Goal: Find specific page/section

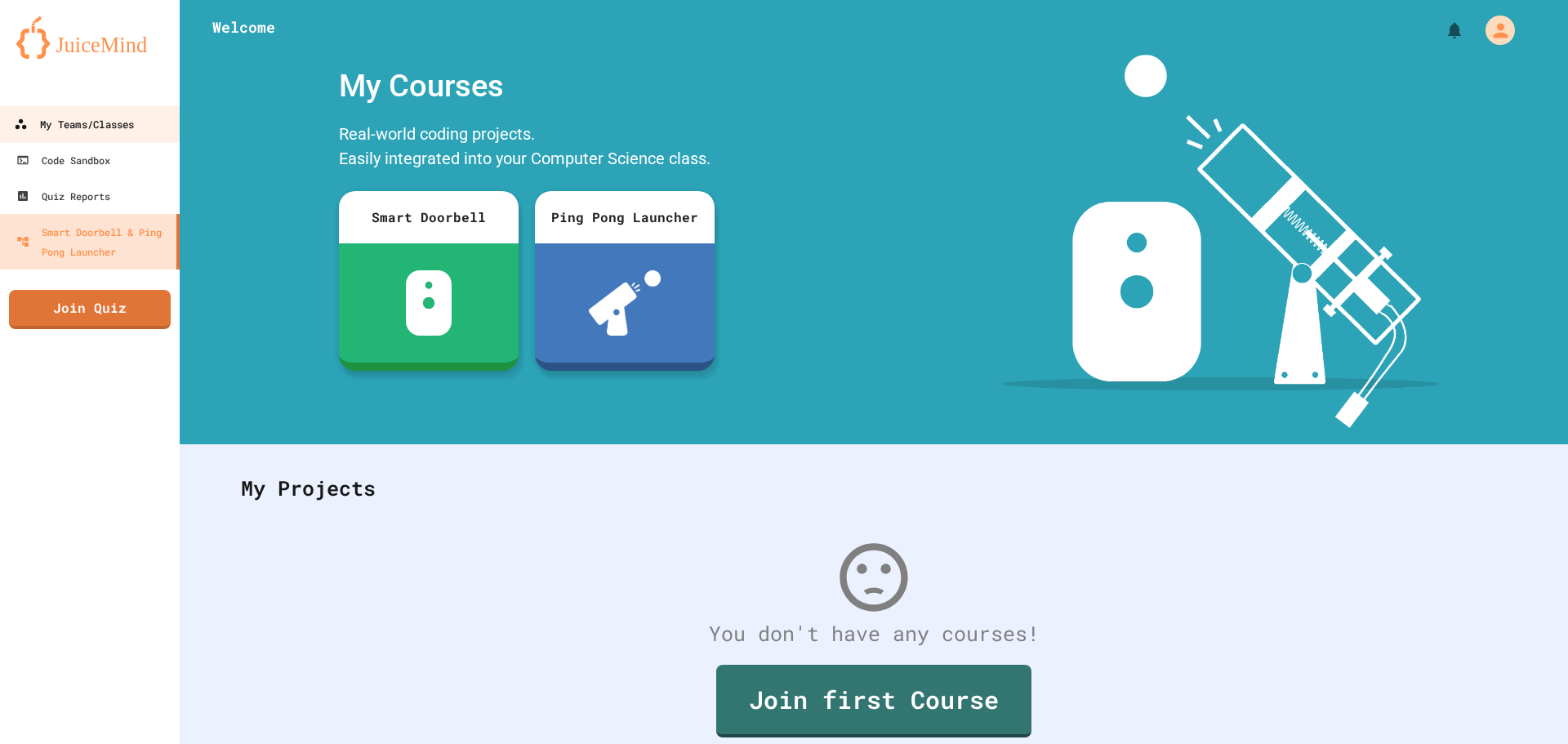
click at [89, 119] on div "My Teams/Classes" at bounding box center [74, 125] width 120 height 21
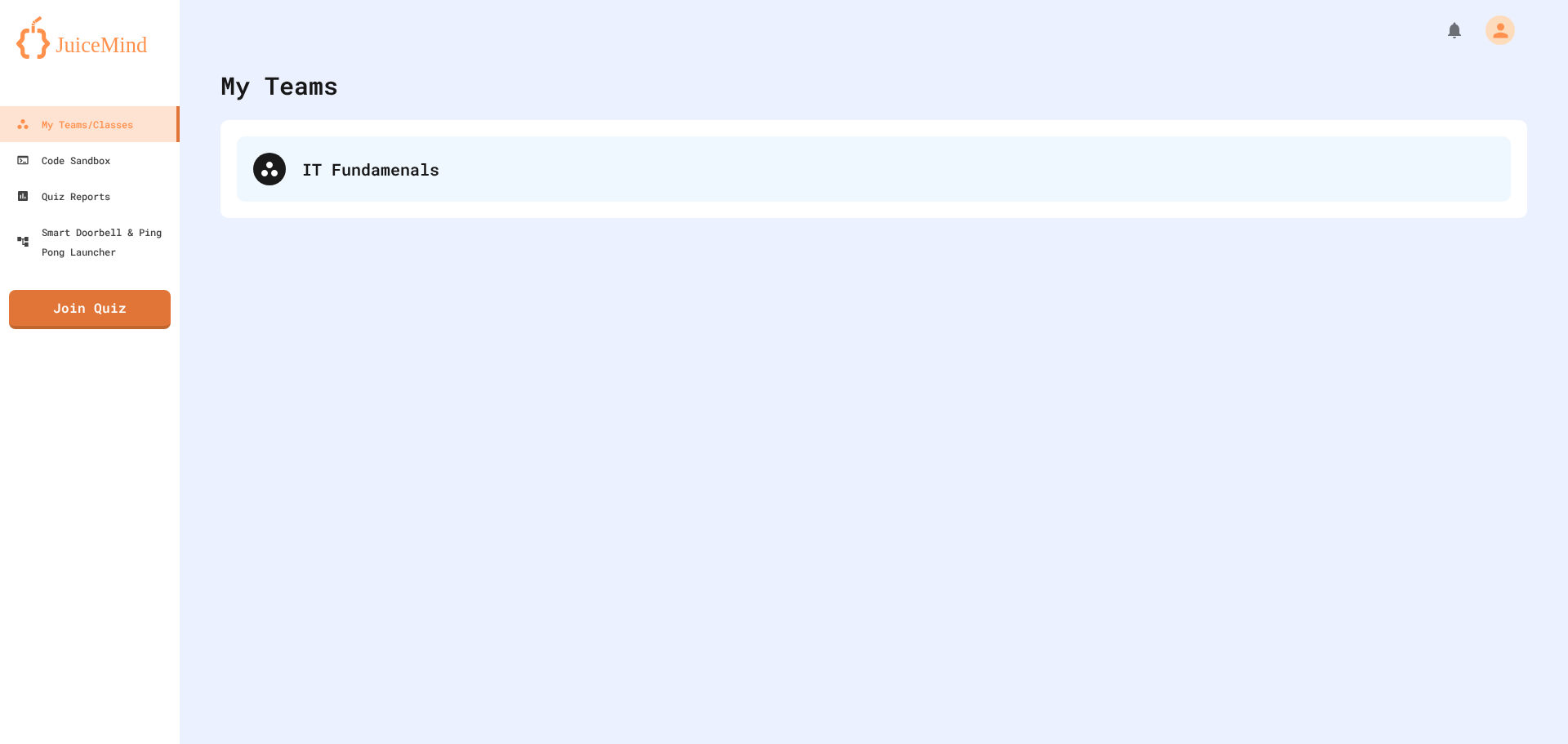
click at [347, 166] on div "IT Fundamenals" at bounding box center [898, 169] width 1192 height 24
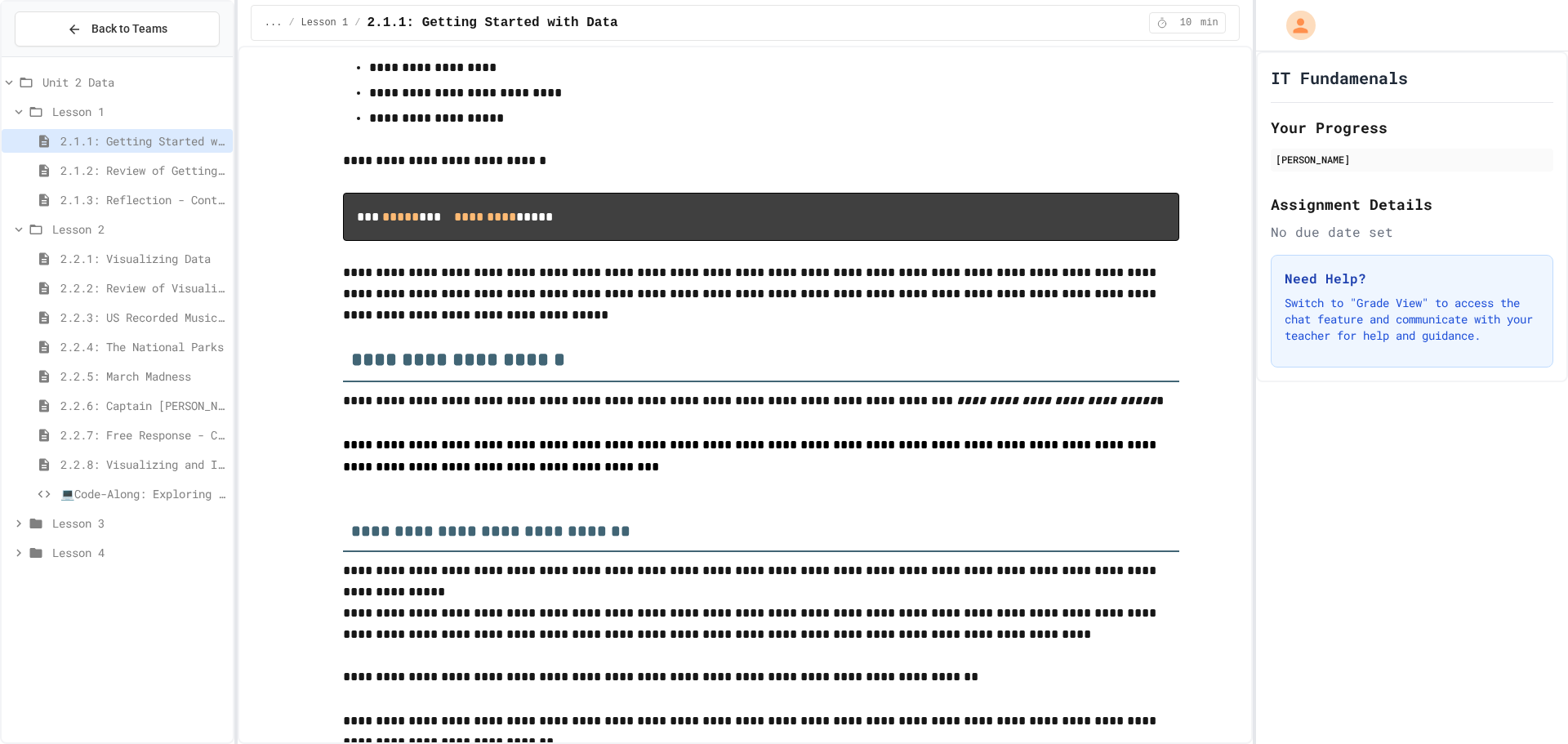
scroll to position [1389, 0]
